Goal: Task Accomplishment & Management: Manage account settings

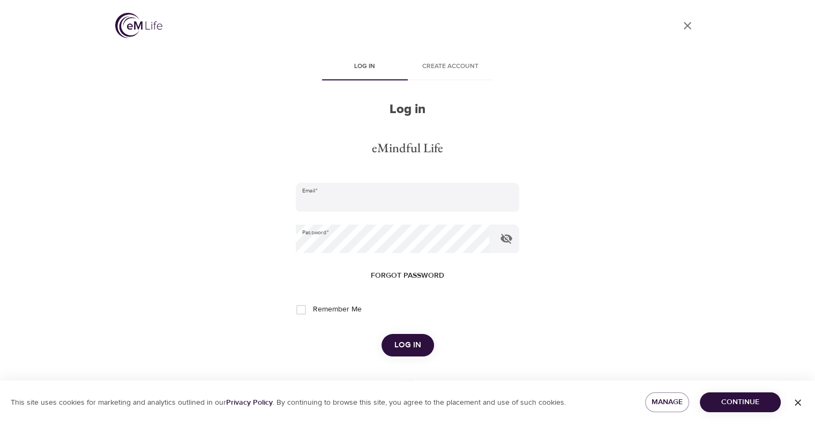
type input "[EMAIL_ADDRESS][DOMAIN_NAME]"
click at [404, 346] on span "Log in" at bounding box center [407, 345] width 27 height 14
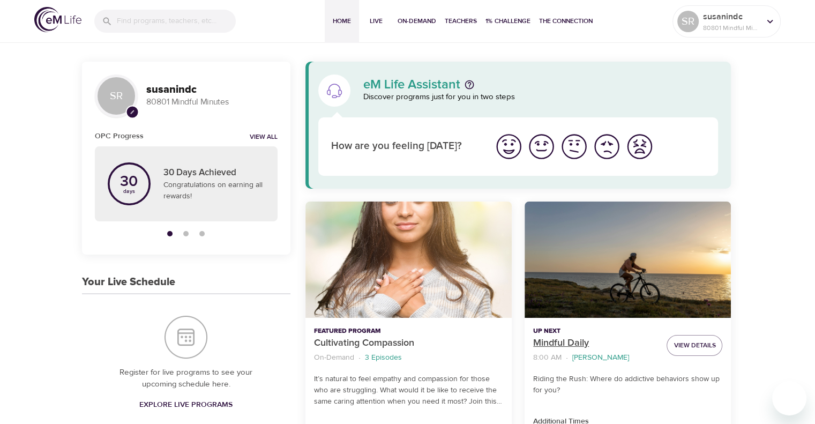
click at [553, 341] on p "Mindful Daily" at bounding box center [595, 343] width 125 height 14
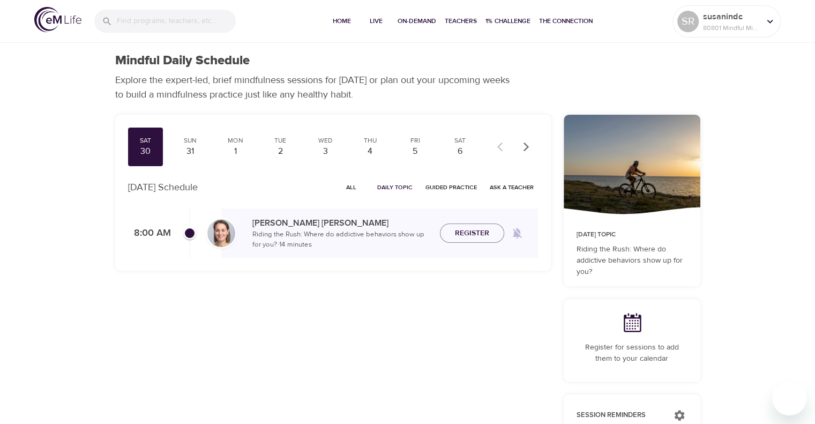
checkbox input "true"
click at [178, 151] on div "31" at bounding box center [190, 151] width 27 height 12
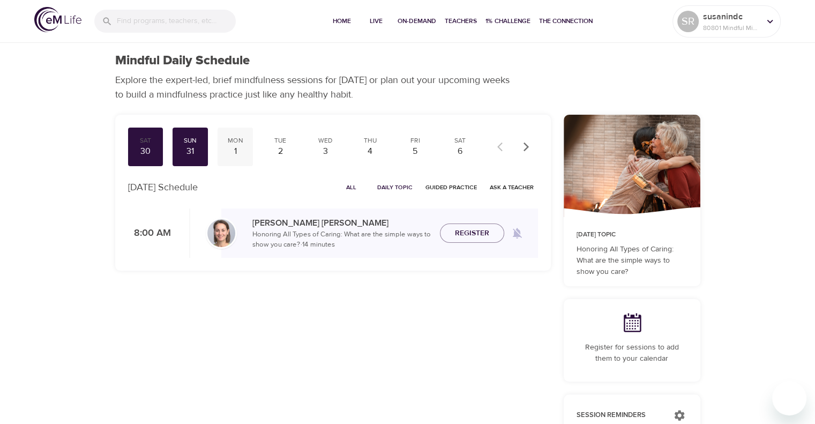
click at [223, 145] on div "1" at bounding box center [235, 151] width 27 height 12
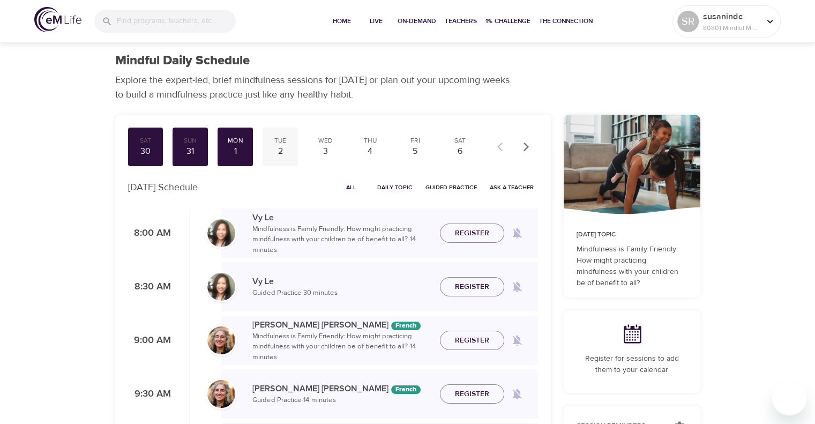
click at [274, 145] on div "Tue" at bounding box center [280, 140] width 27 height 9
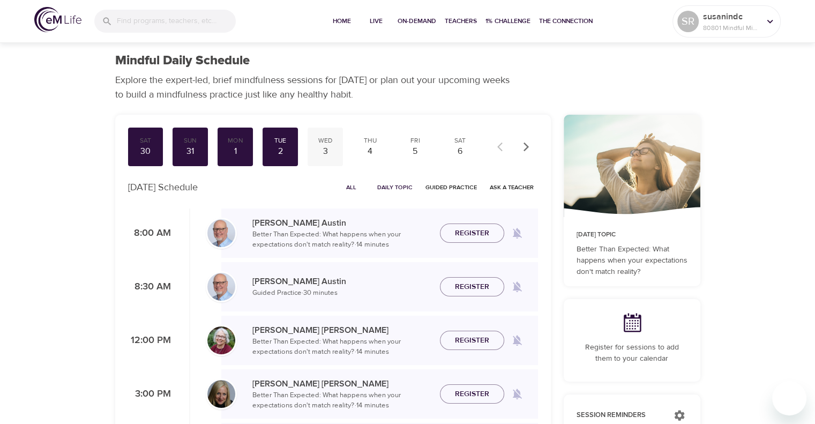
click at [324, 145] on div "3" at bounding box center [325, 151] width 27 height 12
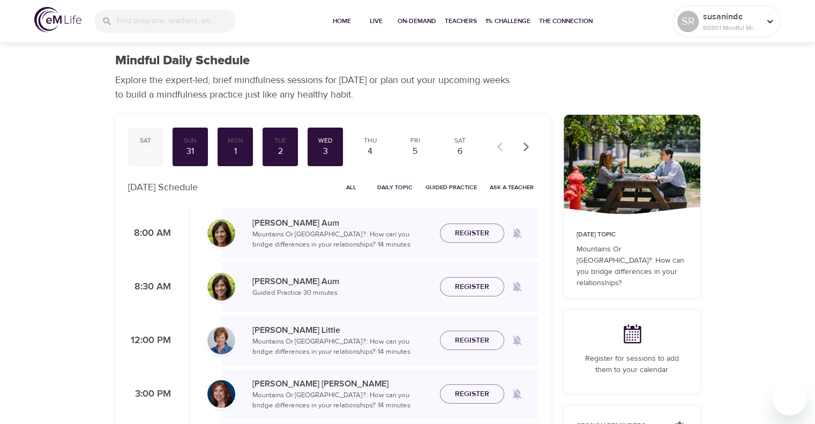
click at [144, 144] on div "Sat" at bounding box center [145, 140] width 27 height 9
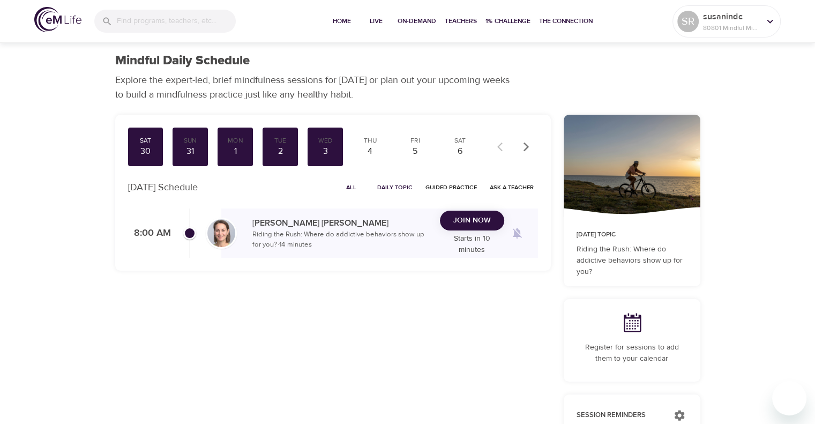
click at [454, 221] on span "Join Now" at bounding box center [472, 220] width 38 height 13
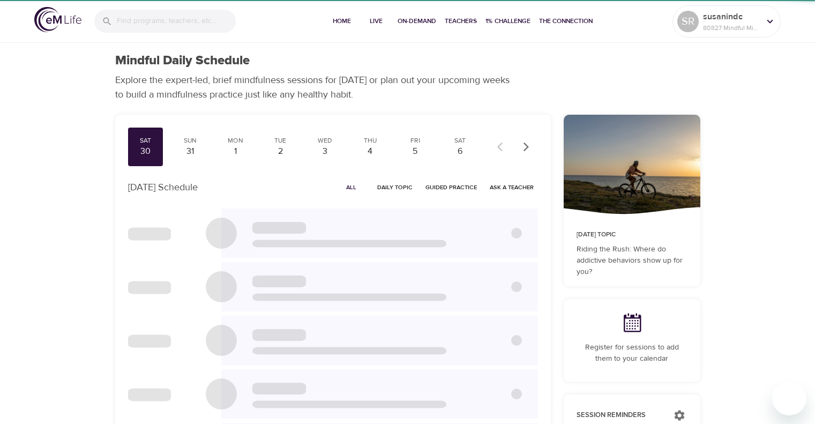
checkbox input "true"
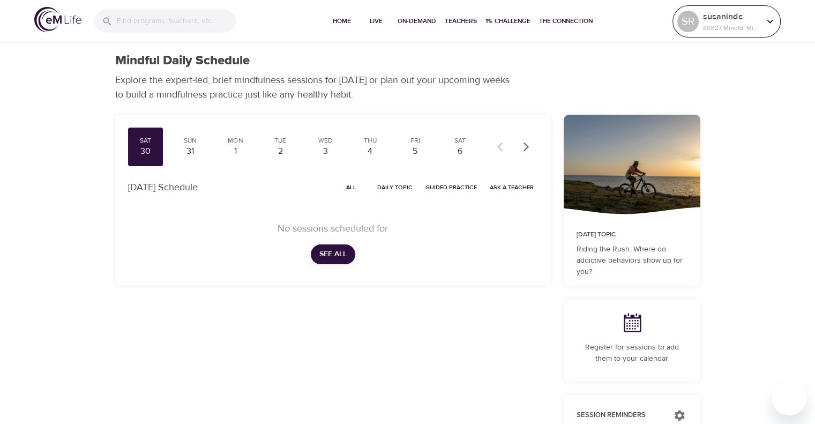
click at [767, 16] on icon at bounding box center [770, 22] width 12 height 12
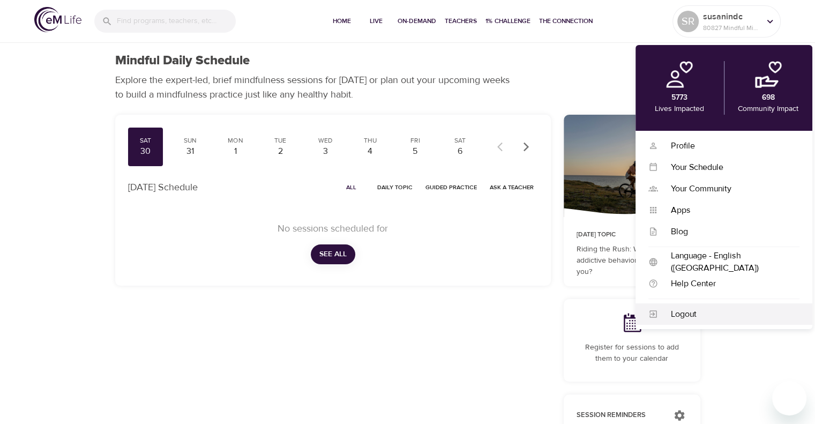
click at [677, 315] on div "Logout" at bounding box center [728, 314] width 141 height 12
